Goal: Check status: Check status

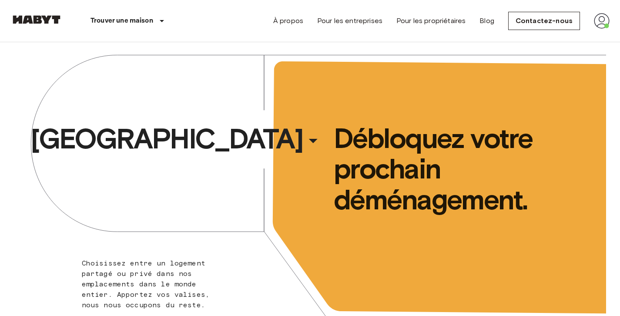
click at [604, 22] on img at bounding box center [602, 21] width 16 height 16
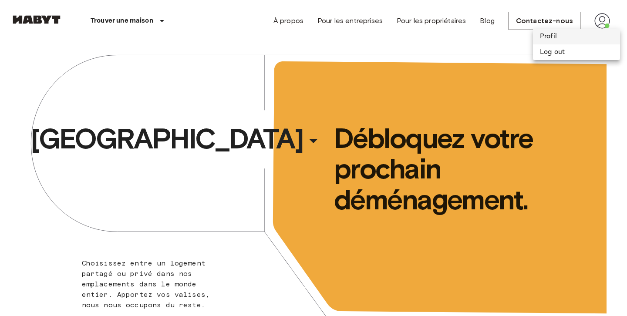
click at [592, 37] on li "Profil" at bounding box center [576, 37] width 87 height 16
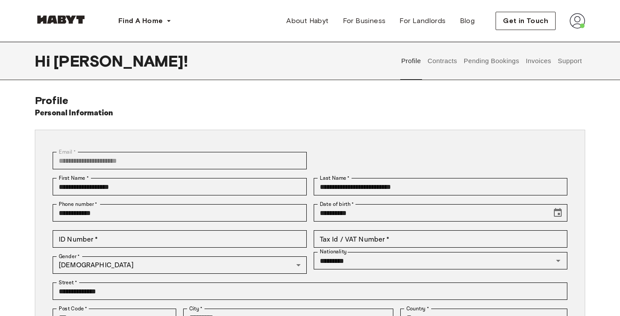
click at [433, 65] on button "Contracts" at bounding box center [442, 61] width 32 height 38
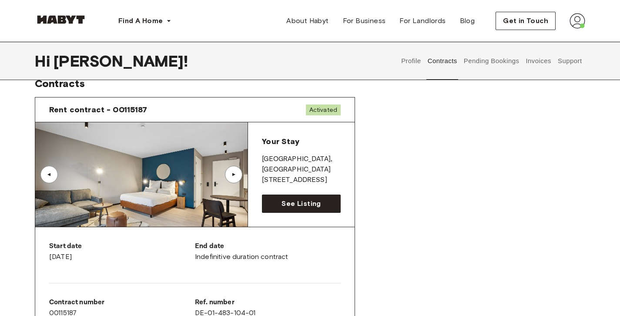
scroll to position [185, 0]
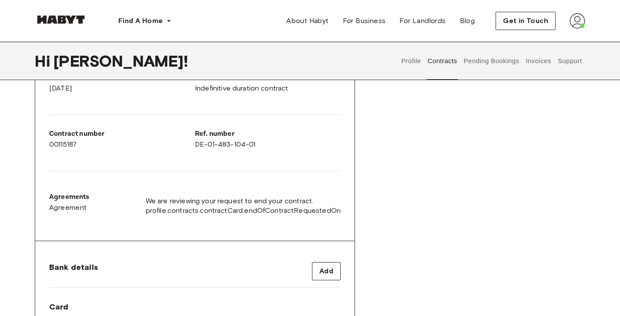
click at [210, 204] on span "We are reviewing your request to end your contract." at bounding box center [243, 201] width 195 height 10
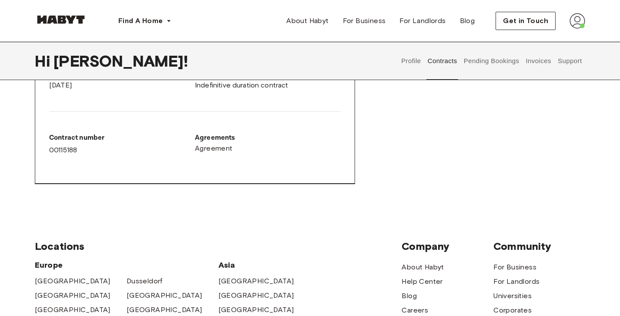
scroll to position [0, 0]
